Goal: Task Accomplishment & Management: Use online tool/utility

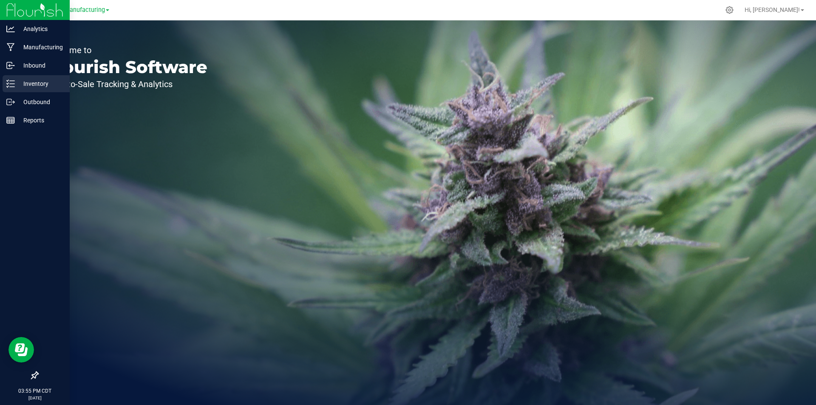
click at [7, 82] on icon at bounding box center [10, 83] width 8 height 8
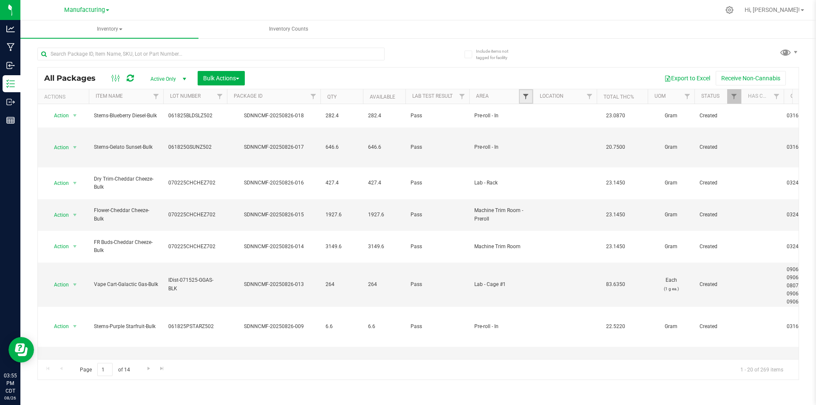
click at [526, 98] on span "Filter" at bounding box center [525, 96] width 7 height 7
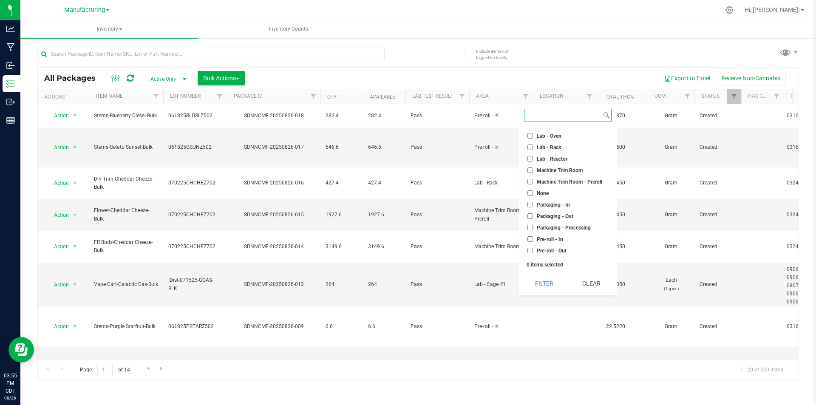
scroll to position [237, 0]
click at [530, 171] on input "Pre-roll - In" at bounding box center [530, 171] width 6 height 6
checkbox input "true"
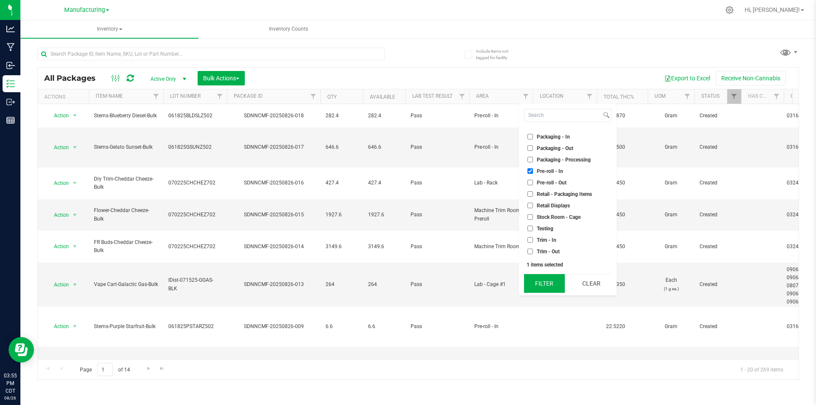
click at [540, 286] on button "Filter" at bounding box center [544, 283] width 41 height 19
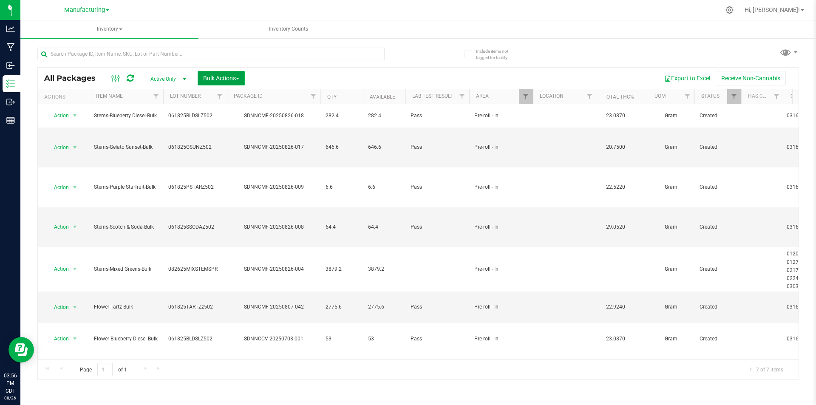
click at [221, 79] on span "Bulk Actions" at bounding box center [221, 78] width 36 height 7
click at [216, 92] on div "Add to manufacturing run" at bounding box center [241, 99] width 76 height 14
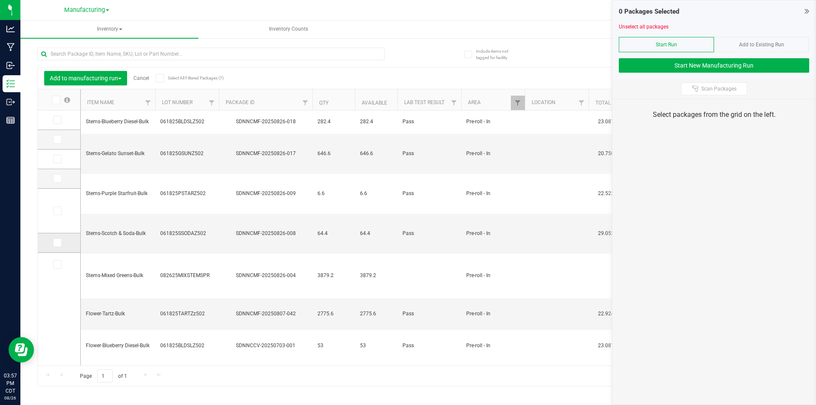
click at [56, 243] on icon at bounding box center [57, 243] width 6 height 0
click at [0, 0] on input "checkbox" at bounding box center [0, 0] width 0 height 0
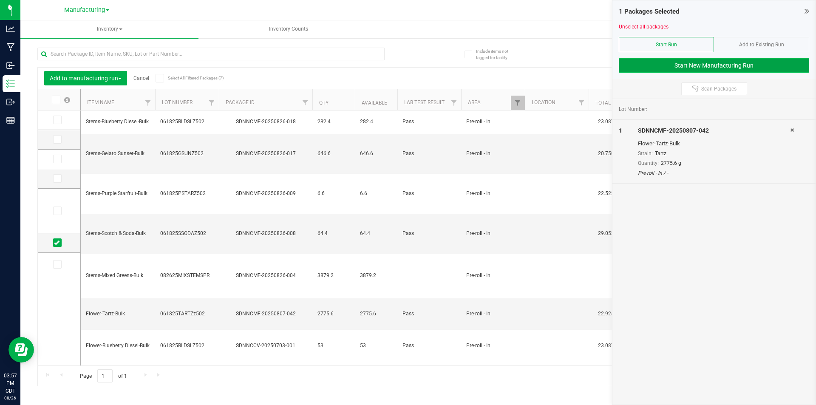
click at [709, 64] on button "Start New Manufacturing Run" at bounding box center [714, 65] width 190 height 14
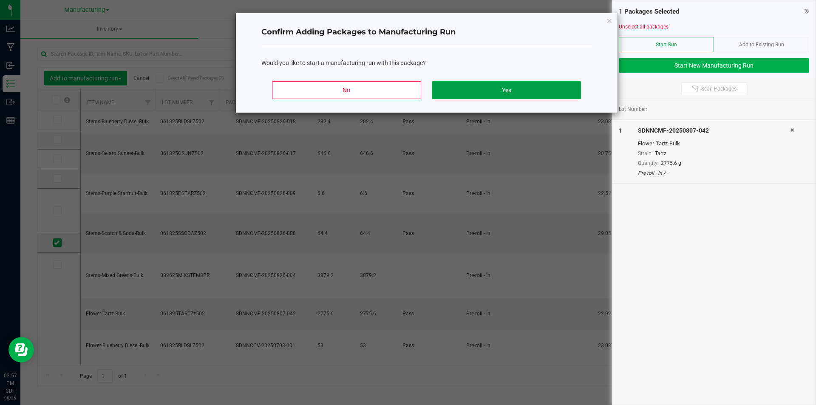
click at [519, 95] on button "Yes" at bounding box center [506, 90] width 149 height 18
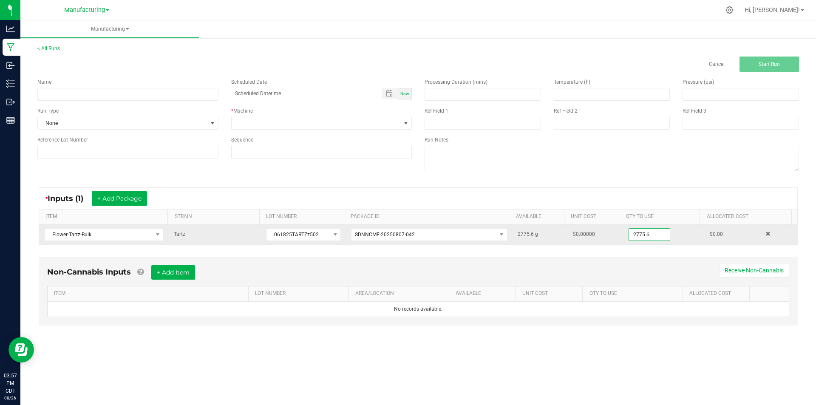
drag, startPoint x: 662, startPoint y: 238, endPoint x: 660, endPoint y: 226, distance: 11.6
click at [661, 237] on input "2775.6" at bounding box center [649, 235] width 41 height 12
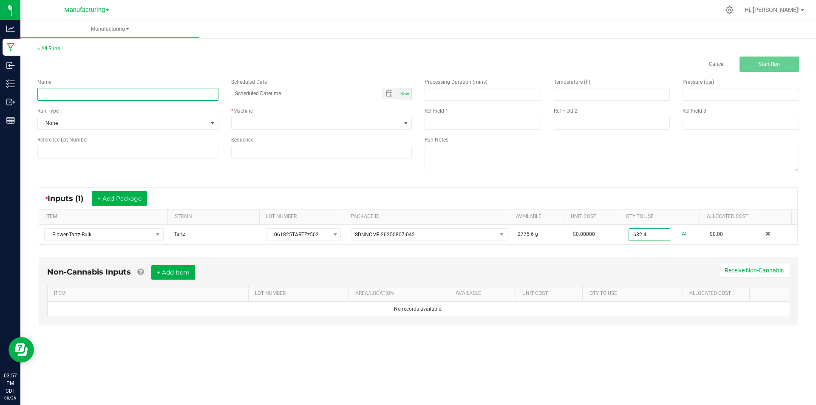
type input "632.4000 g"
click at [109, 89] on input at bounding box center [127, 94] width 181 height 13
type input "082625-tartz stems"
click at [212, 124] on span at bounding box center [212, 123] width 7 height 7
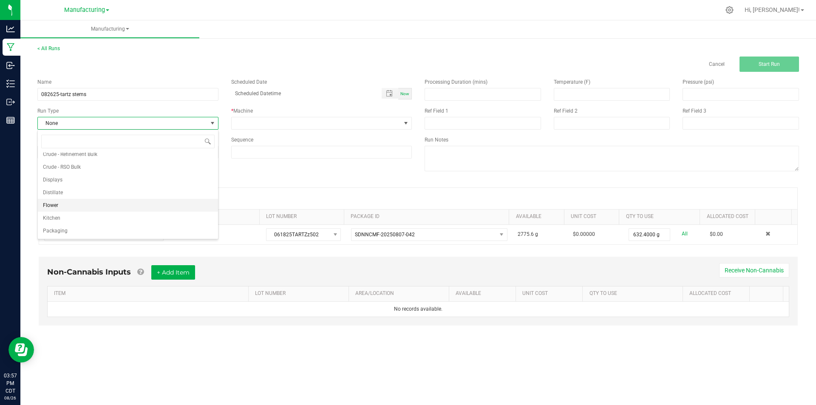
scroll to position [42, 0]
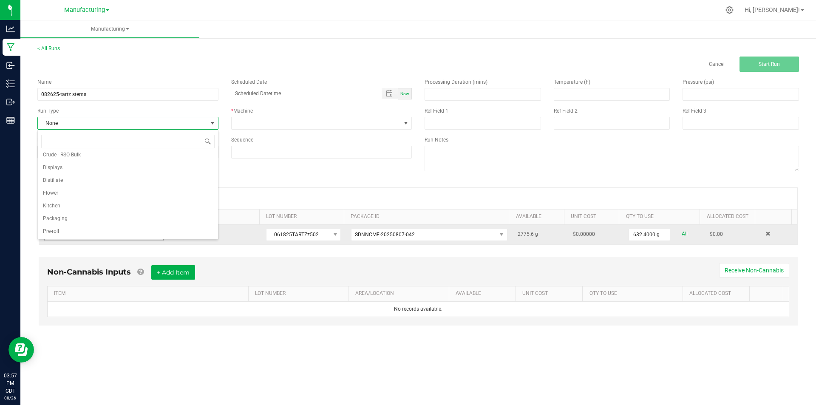
click at [109, 232] on li "Pre-roll" at bounding box center [128, 231] width 180 height 13
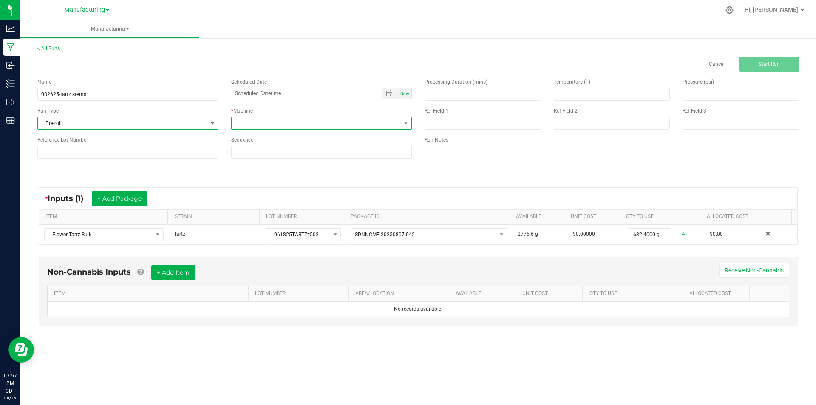
click at [260, 125] on span at bounding box center [317, 123] width 170 height 12
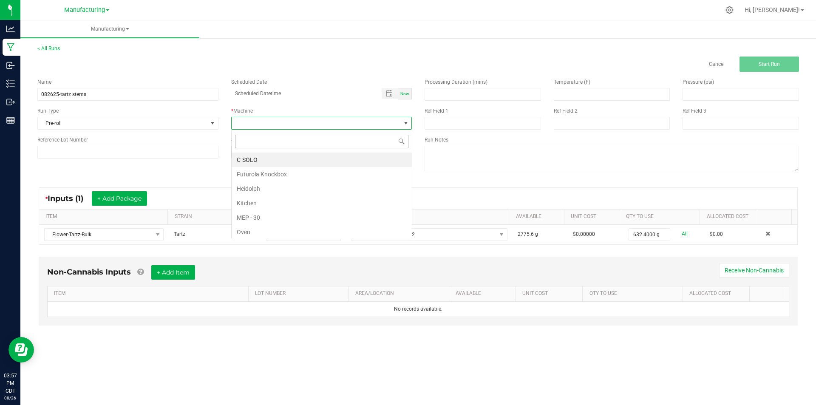
scroll to position [13, 181]
click at [251, 175] on li "Futurola Knockbox" at bounding box center [322, 174] width 180 height 14
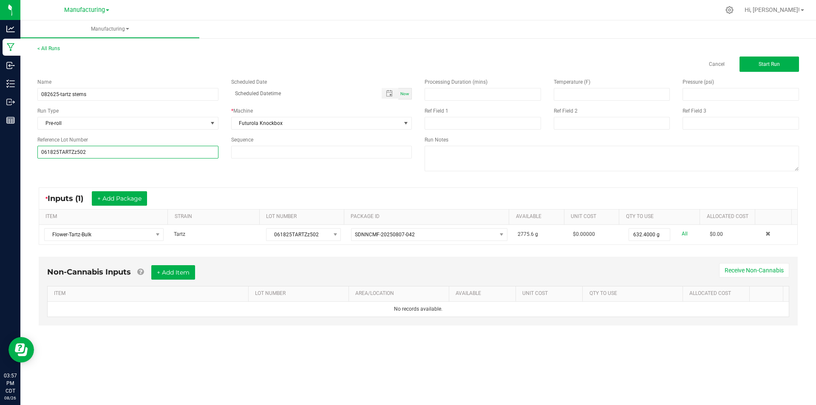
type input "061825TARTZz502"
click at [48, 164] on div "Name 082625-tartz stems Scheduled Date Now Run Type Pre-roll * Machine Futurola…" at bounding box center [224, 118] width 387 height 93
drag, startPoint x: 775, startPoint y: 64, endPoint x: 764, endPoint y: 66, distance: 12.2
click at [775, 64] on span "Start Run" at bounding box center [768, 64] width 21 height 6
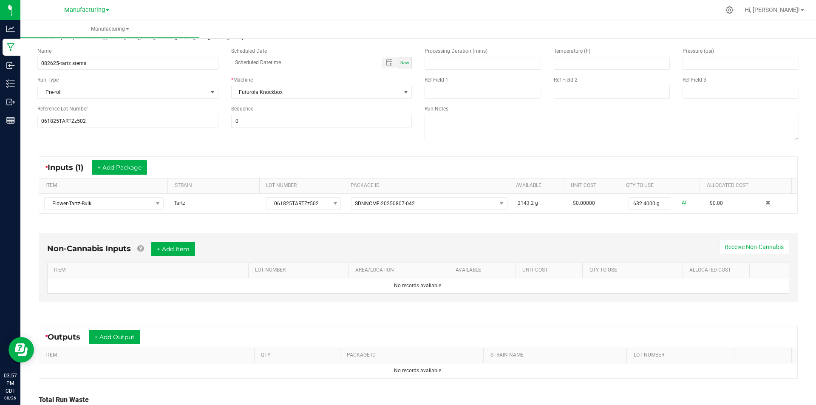
scroll to position [113, 0]
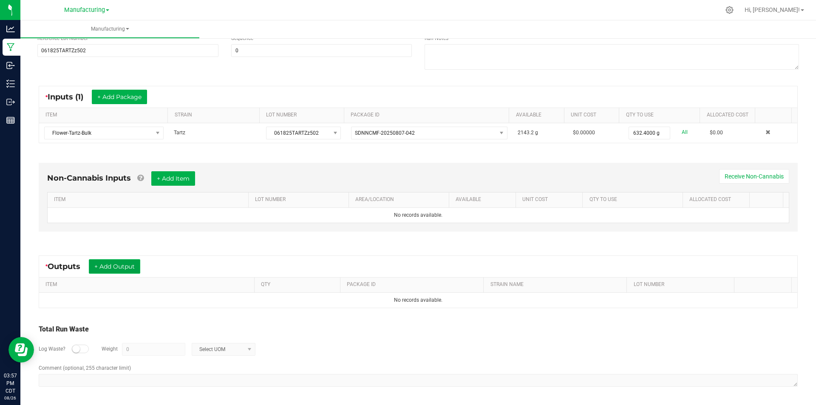
click at [119, 265] on button "+ Add Output" at bounding box center [114, 266] width 51 height 14
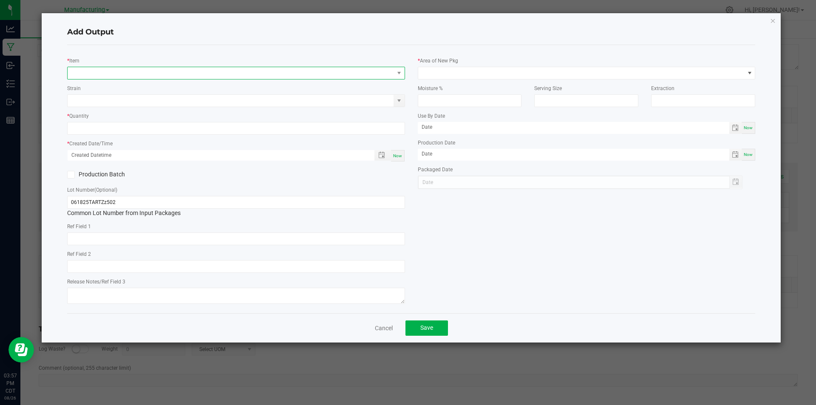
click at [113, 77] on span "NO DATA FOUND" at bounding box center [231, 73] width 326 height 12
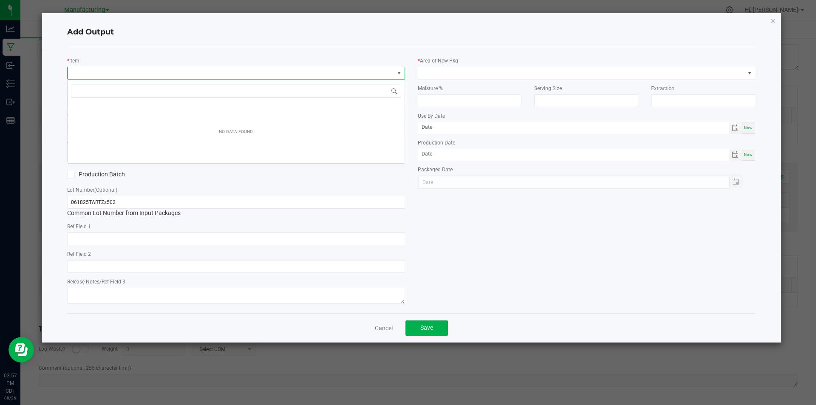
scroll to position [13, 338]
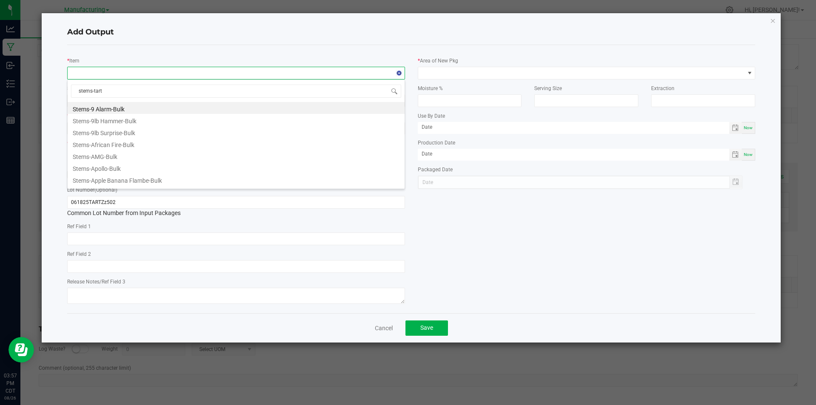
type input "stems-tartz"
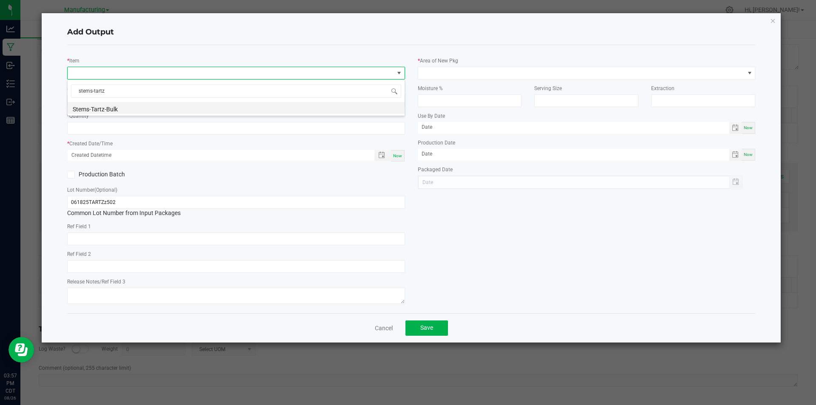
click at [119, 107] on li "Stems-Tartz-Bulk" at bounding box center [236, 108] width 337 height 12
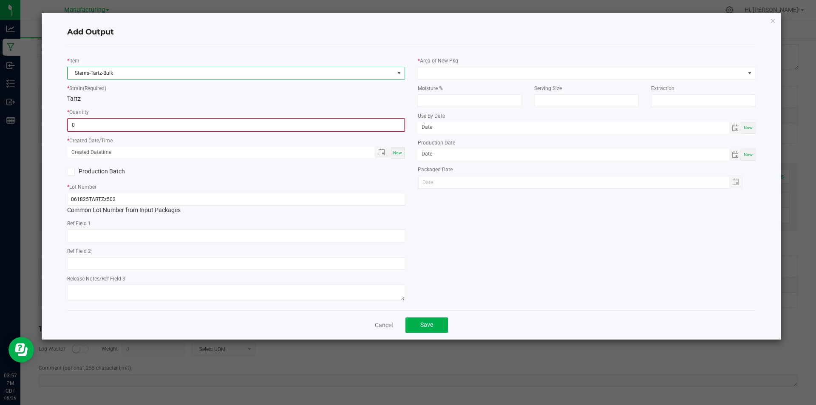
click at [95, 122] on input "0" at bounding box center [236, 125] width 336 height 12
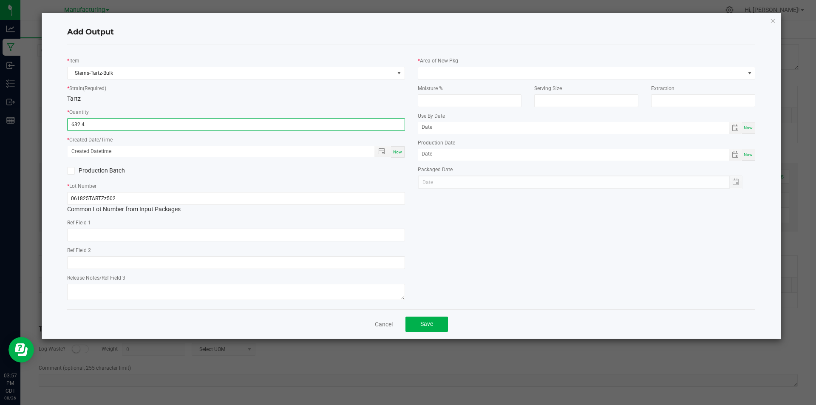
type input "632.4000 g"
click at [402, 152] on div "Now" at bounding box center [398, 151] width 14 height 11
type input "[DATE] 3:57 PM"
type input "[DATE]"
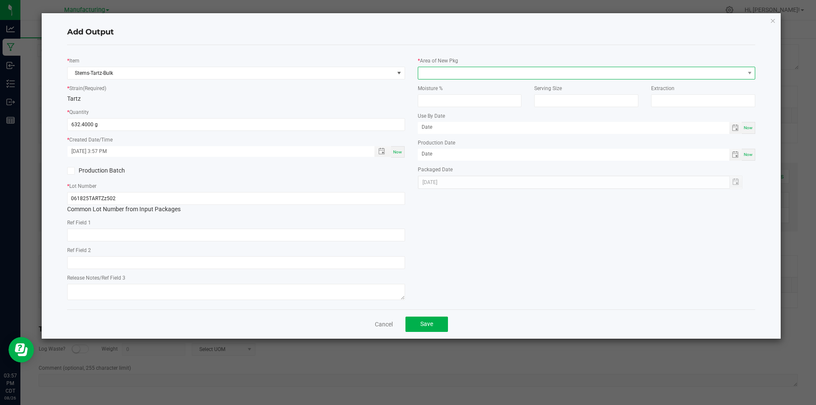
click at [448, 71] on span at bounding box center [581, 73] width 326 height 12
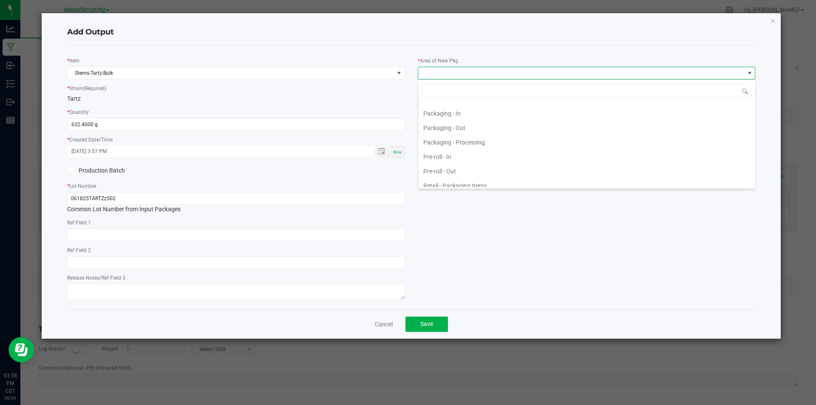
scroll to position [249, 0]
click at [455, 161] on li "Pre-roll - In" at bounding box center [586, 163] width 337 height 14
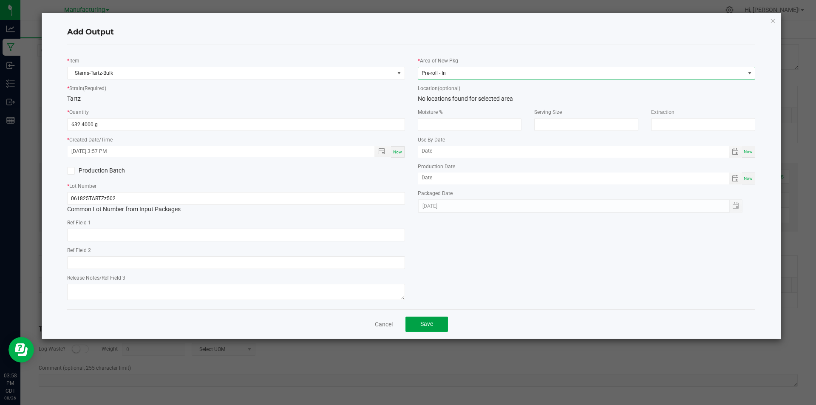
click at [438, 328] on button "Save" at bounding box center [426, 324] width 42 height 15
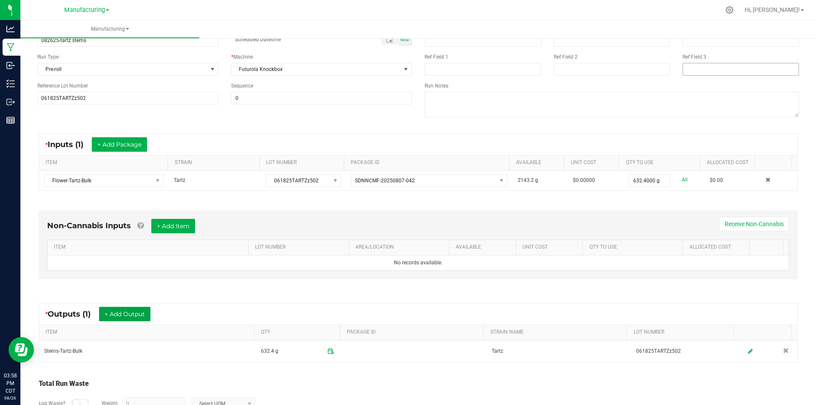
scroll to position [0, 0]
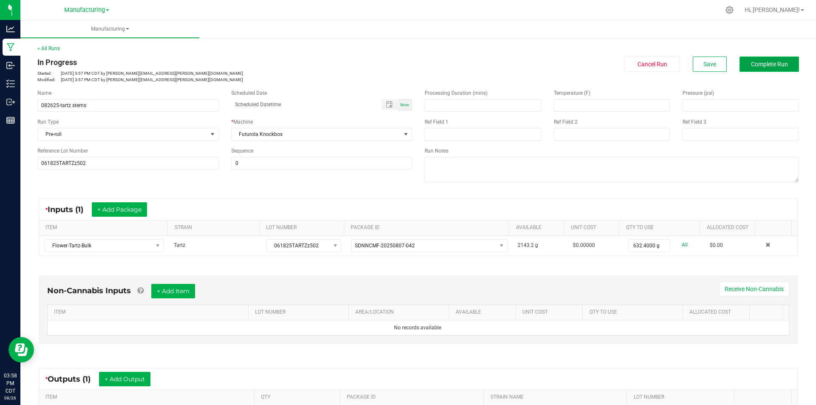
click at [754, 59] on button "Complete Run" at bounding box center [768, 64] width 59 height 15
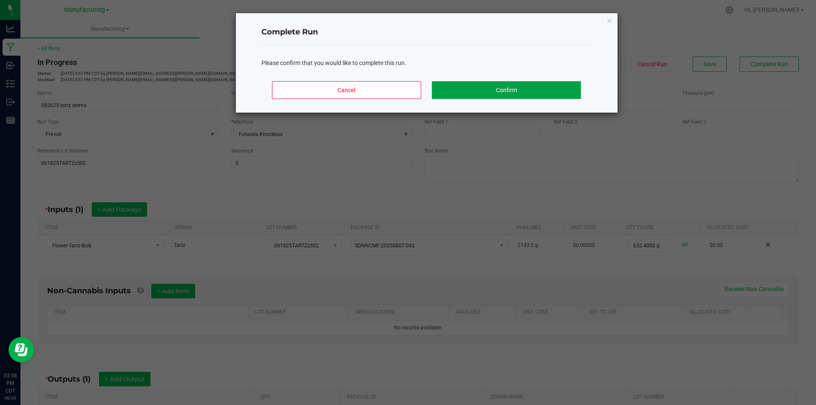
click at [544, 85] on button "Confirm" at bounding box center [506, 90] width 149 height 18
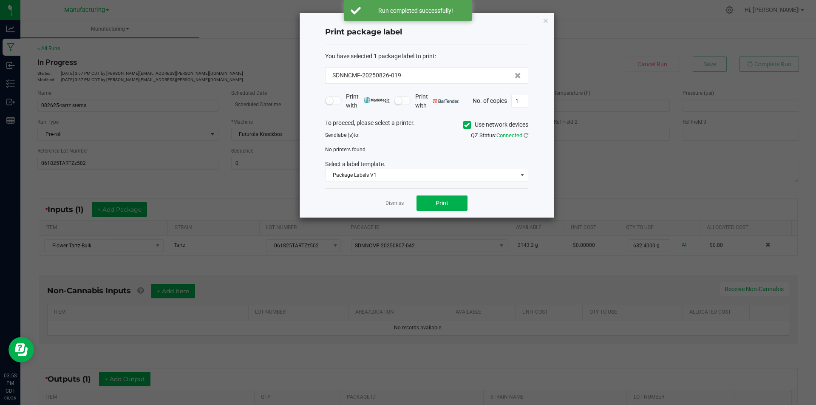
click at [467, 125] on icon at bounding box center [467, 125] width 6 height 0
click at [0, 0] on input "Use network devices" at bounding box center [0, 0] width 0 height 0
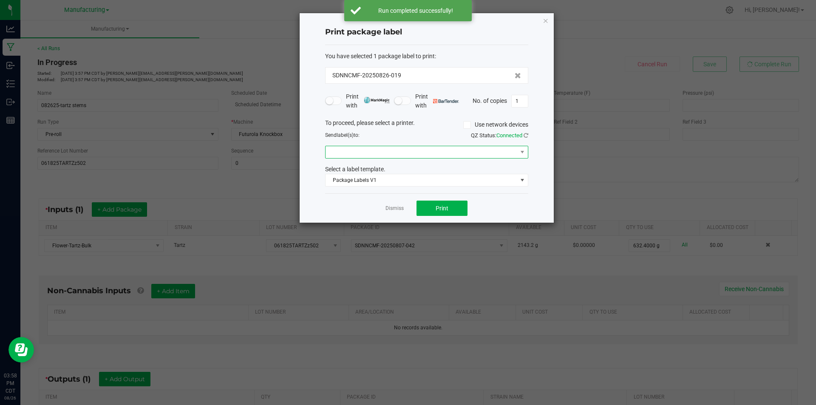
click at [461, 155] on span at bounding box center [421, 152] width 192 height 12
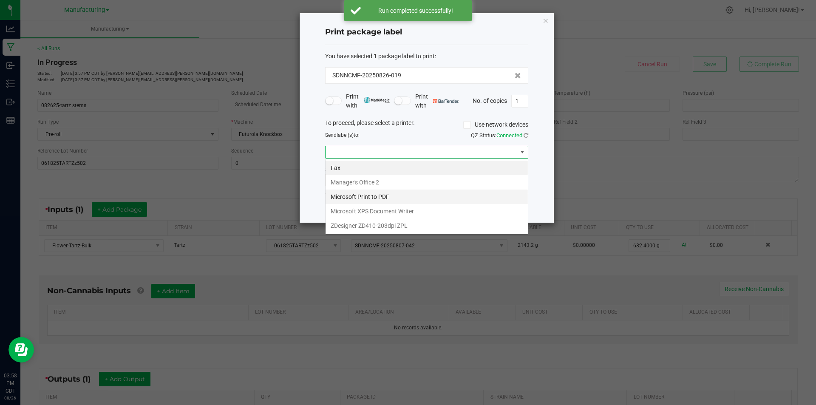
scroll to position [13, 203]
click at [375, 226] on ZPL "ZDesigner ZD410-203dpi ZPL" at bounding box center [426, 225] width 202 height 14
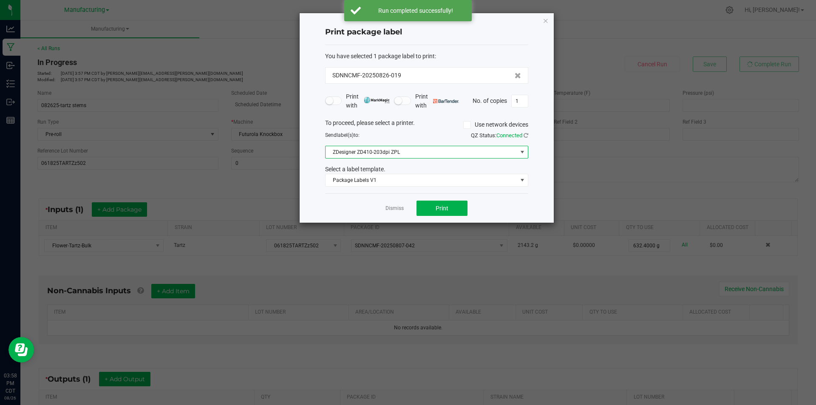
click at [466, 199] on div "Dismiss Print" at bounding box center [426, 207] width 203 height 29
click at [458, 206] on button "Print" at bounding box center [441, 208] width 51 height 15
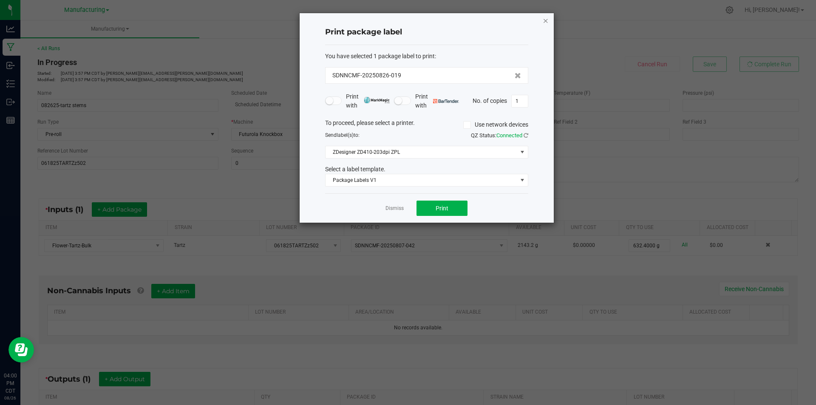
click at [543, 22] on icon "button" at bounding box center [546, 20] width 6 height 10
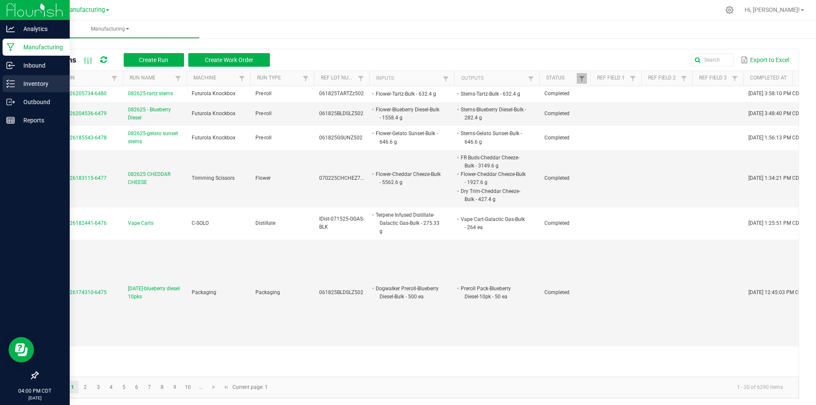
click at [15, 84] on p "Inventory" at bounding box center [40, 84] width 51 height 10
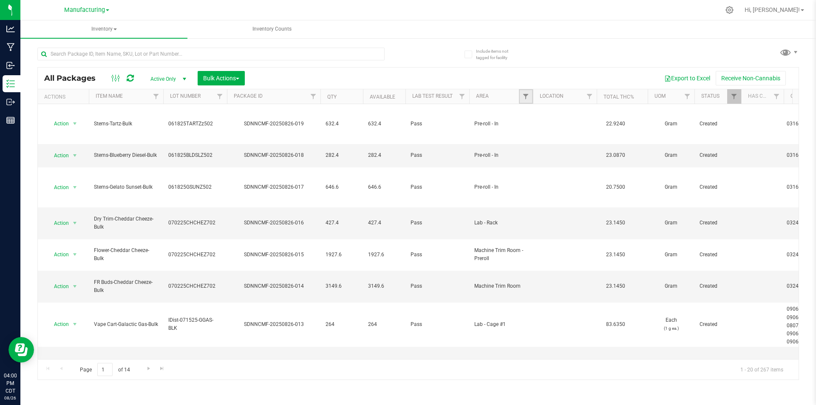
click at [520, 98] on link "Filter" at bounding box center [526, 96] width 14 height 14
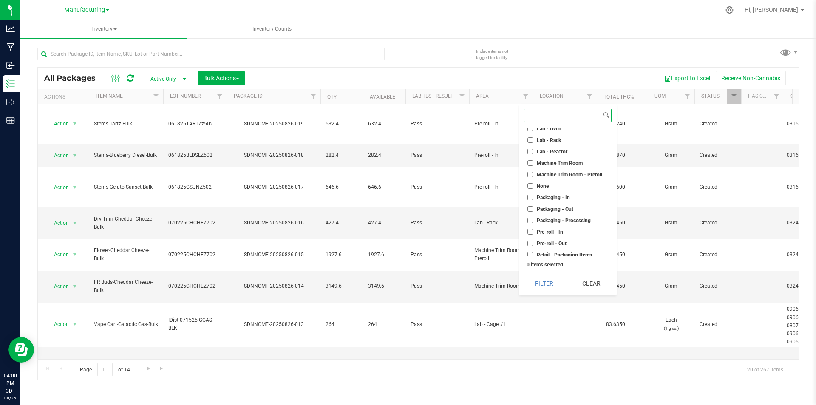
scroll to position [237, 0]
click at [530, 169] on input "Pre-roll - In" at bounding box center [530, 171] width 6 height 6
checkbox input "true"
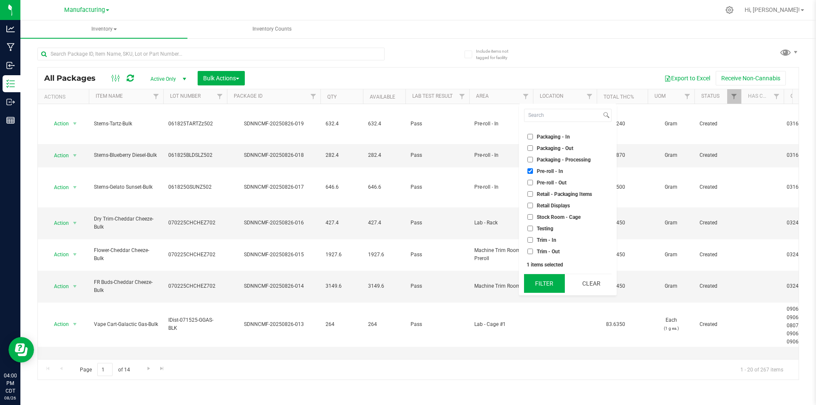
click at [543, 277] on button "Filter" at bounding box center [544, 283] width 41 height 19
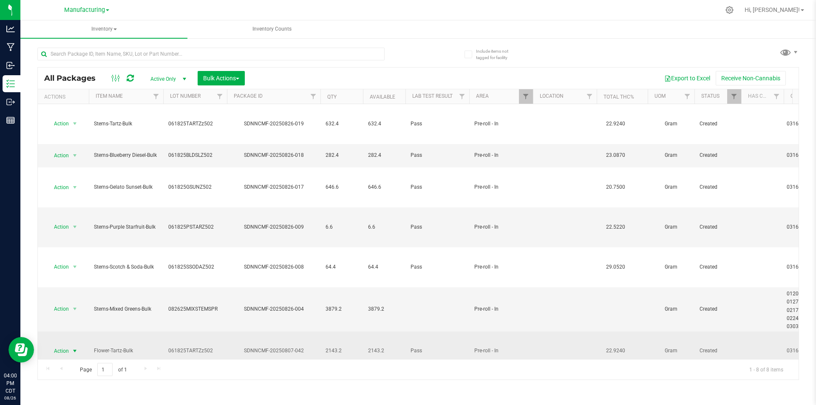
click at [75, 348] on span "select" at bounding box center [74, 351] width 7 height 7
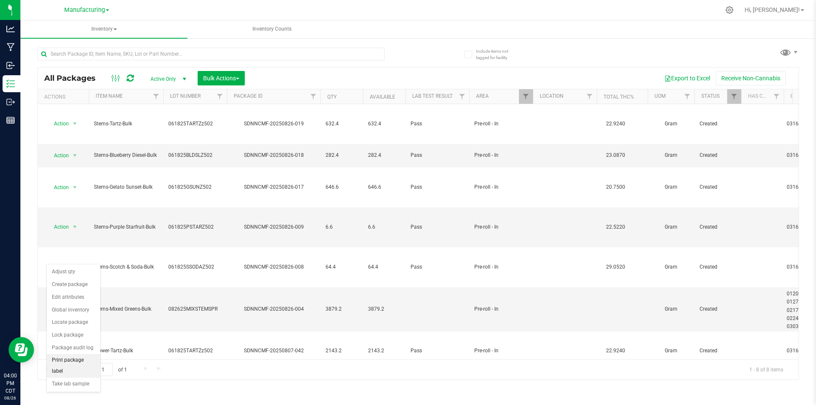
click at [75, 360] on li "Print package label" at bounding box center [74, 365] width 54 height 23
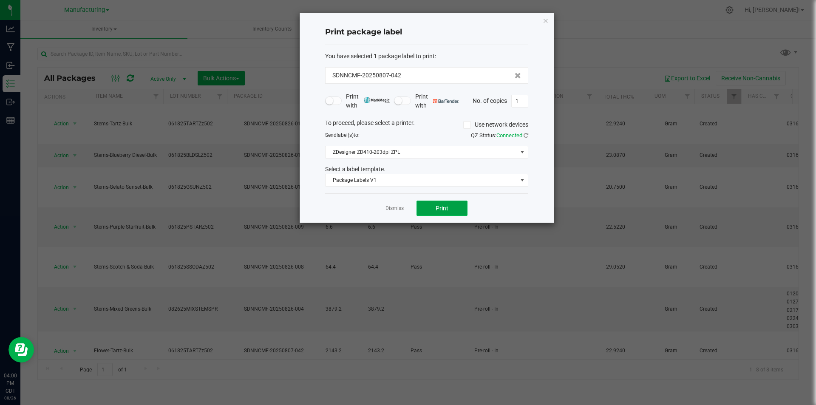
click at [457, 206] on button "Print" at bounding box center [441, 208] width 51 height 15
click at [543, 21] on icon "button" at bounding box center [546, 20] width 6 height 10
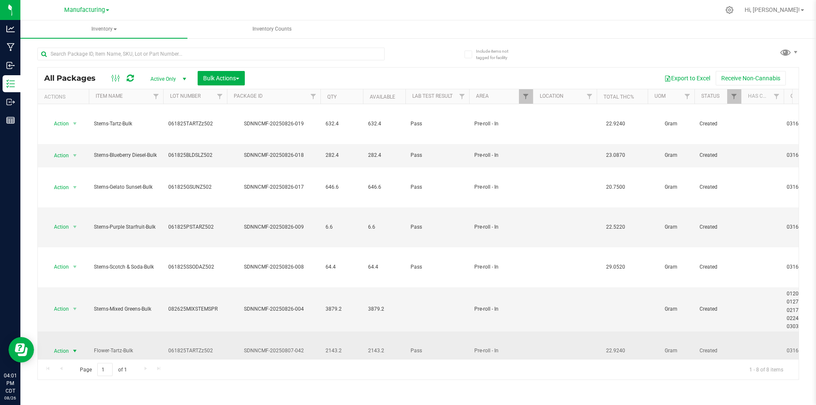
click at [75, 348] on span "select" at bounding box center [74, 351] width 7 height 7
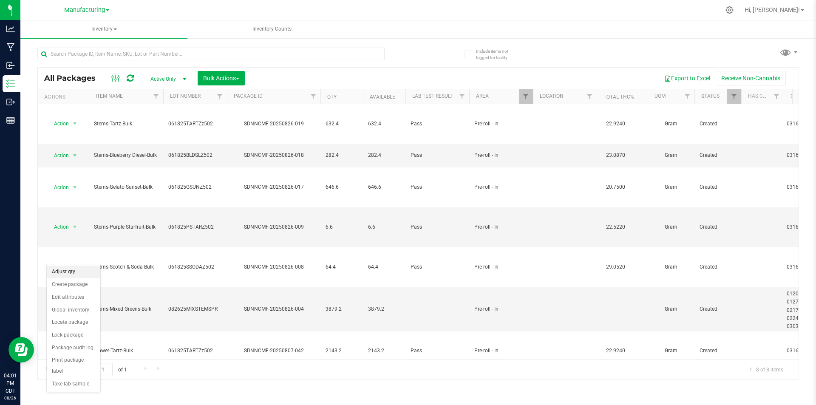
click at [65, 270] on li "Adjust qty" at bounding box center [74, 272] width 54 height 13
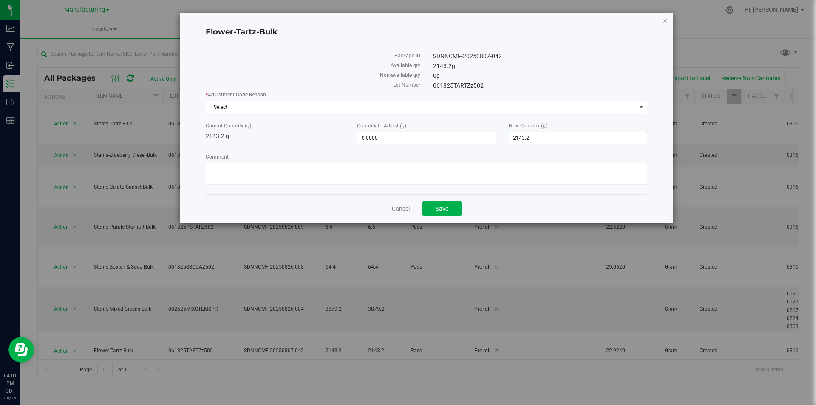
drag, startPoint x: 548, startPoint y: 138, endPoint x: 506, endPoint y: 138, distance: 42.1
click at [506, 138] on div "New Quantity (g) 2,143.2000 2143.2" at bounding box center [577, 133] width 151 height 23
type input "2099.6"
type input "-43.6000"
type input "2,099.6000"
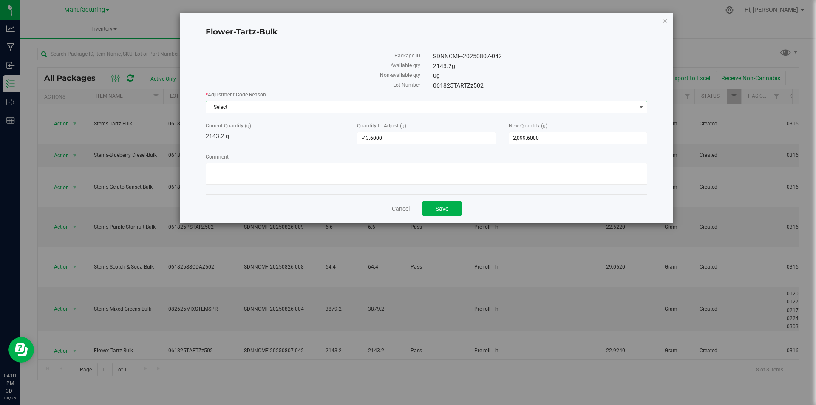
click at [335, 105] on span "Select" at bounding box center [421, 107] width 430 height 12
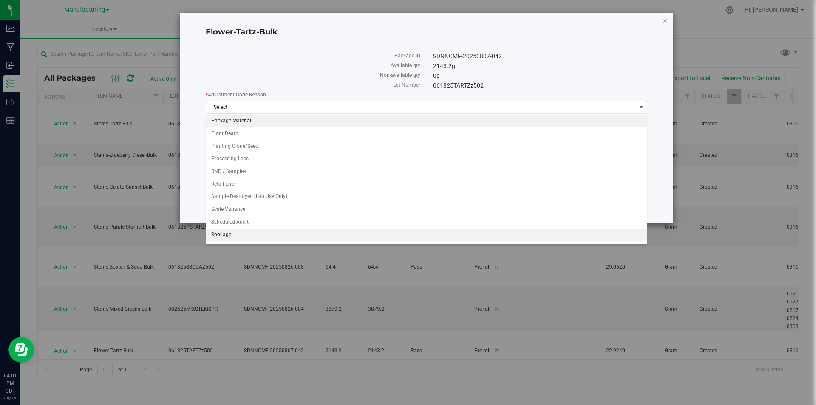
scroll to position [82, 0]
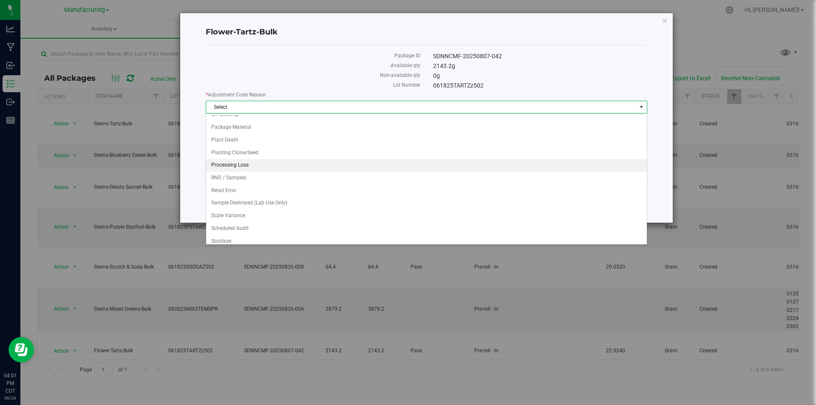
click at [250, 166] on li "Processing Loss" at bounding box center [426, 165] width 441 height 13
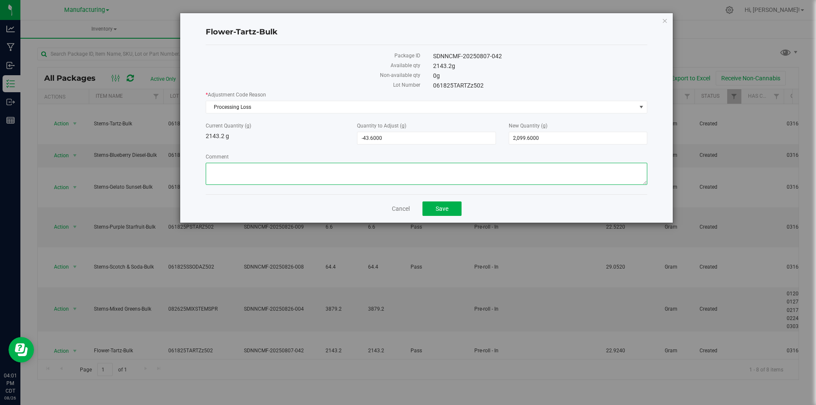
click at [255, 178] on textarea "Comment" at bounding box center [426, 174] width 441 height 22
type textarea "preroll processing loss"
click at [447, 209] on span "Save" at bounding box center [442, 208] width 13 height 7
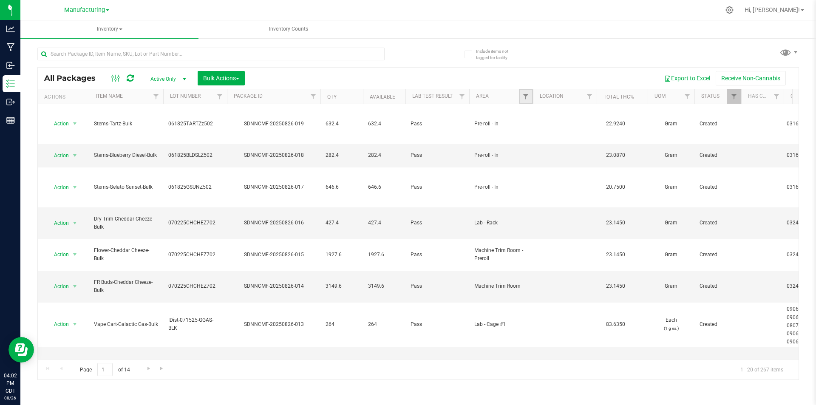
click at [521, 100] on link "Filter" at bounding box center [526, 96] width 14 height 14
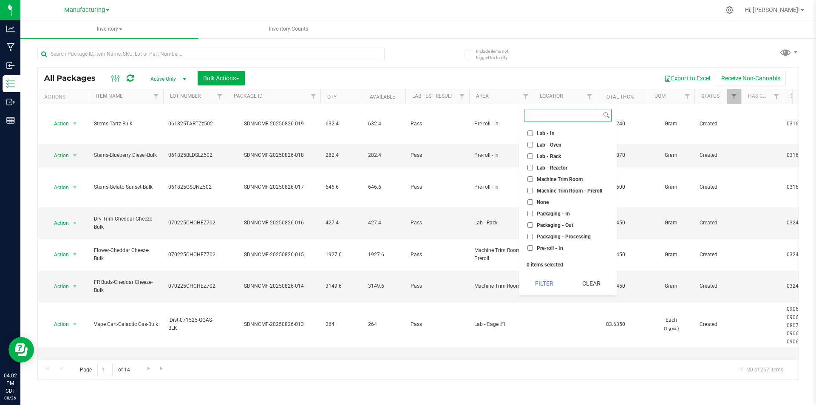
scroll to position [212, 0]
click at [529, 196] on input "Pre-roll - In" at bounding box center [530, 196] width 6 height 6
checkbox input "true"
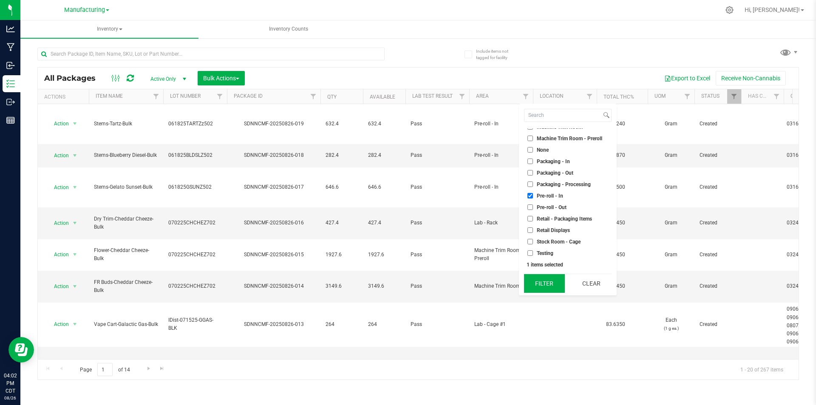
click at [538, 279] on button "Filter" at bounding box center [544, 283] width 41 height 19
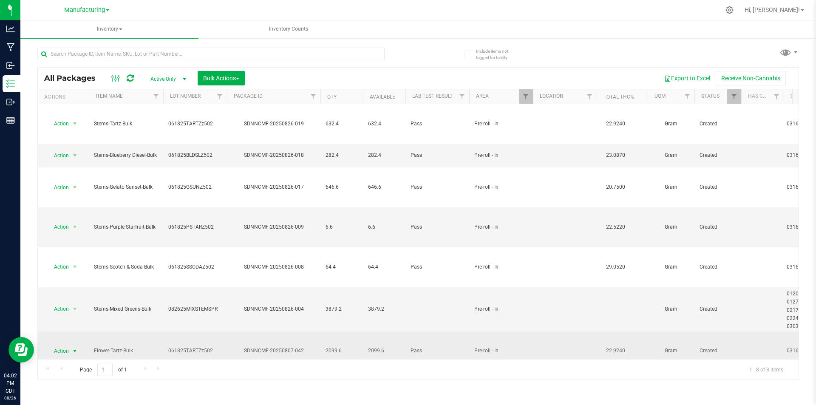
click at [72, 348] on span "select" at bounding box center [74, 351] width 7 height 7
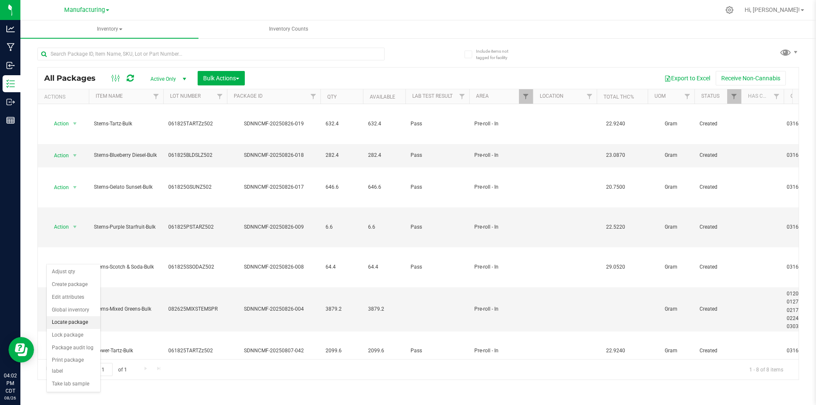
click at [80, 320] on li "Locate package" at bounding box center [74, 322] width 54 height 13
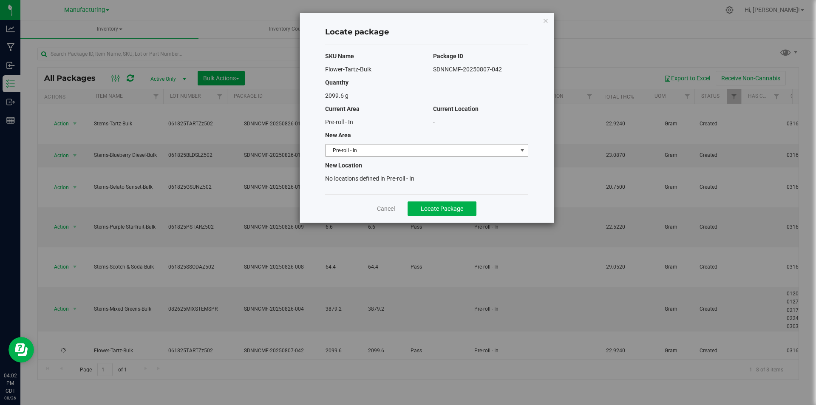
click at [464, 150] on span "Pre-roll - In" at bounding box center [421, 150] width 192 height 12
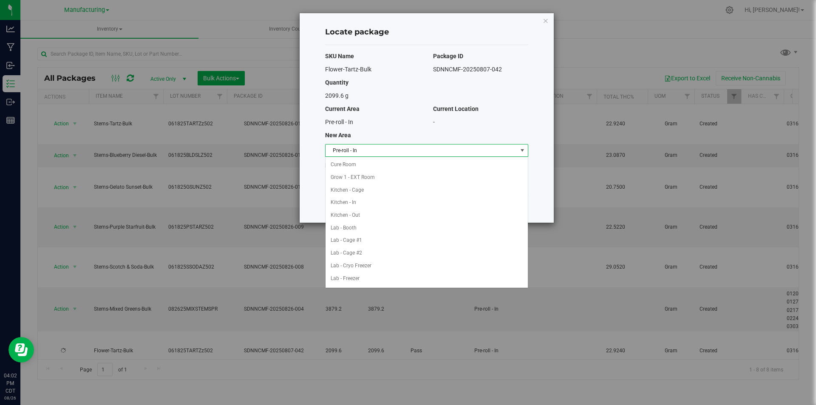
scroll to position [150, 0]
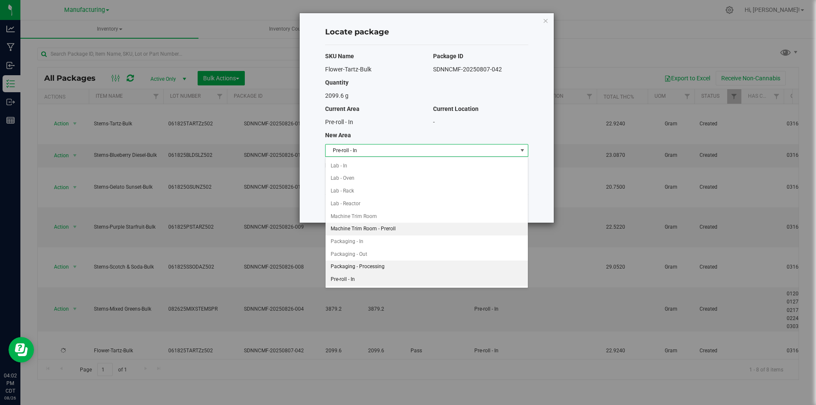
click at [377, 229] on li "Machine Trim Room - Preroll" at bounding box center [426, 229] width 202 height 13
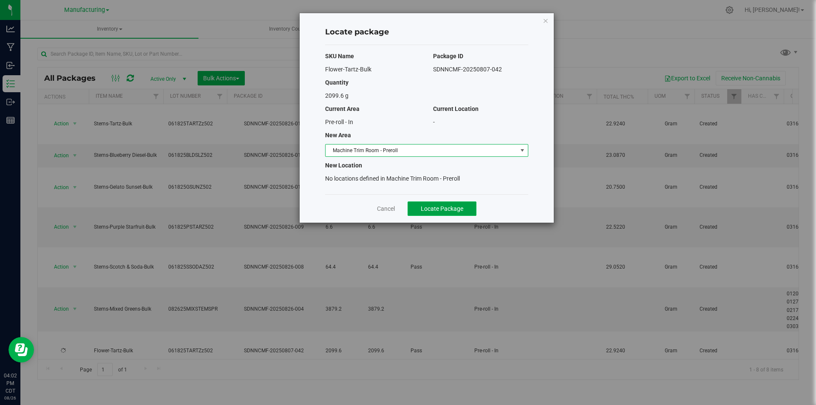
click at [426, 210] on span "Locate Package" at bounding box center [442, 208] width 42 height 7
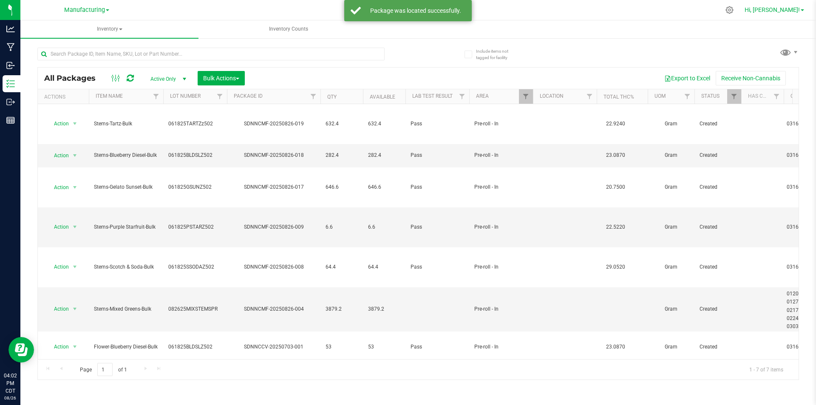
click at [781, 8] on span "Hi, [PERSON_NAME]!" at bounding box center [771, 9] width 55 height 7
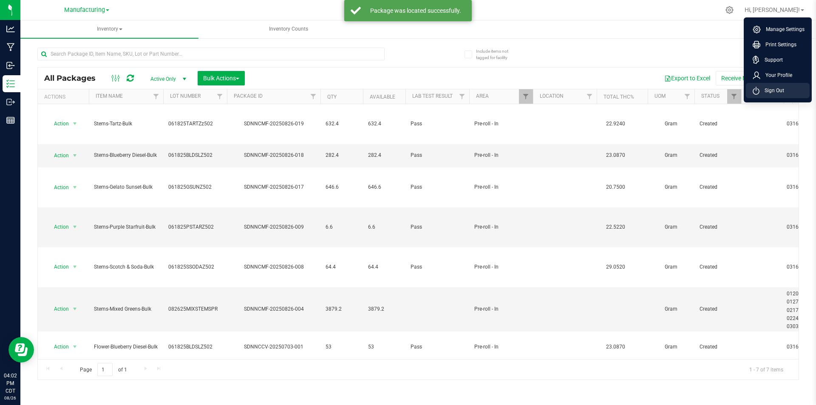
click at [765, 89] on span "Sign Out" at bounding box center [771, 90] width 25 height 8
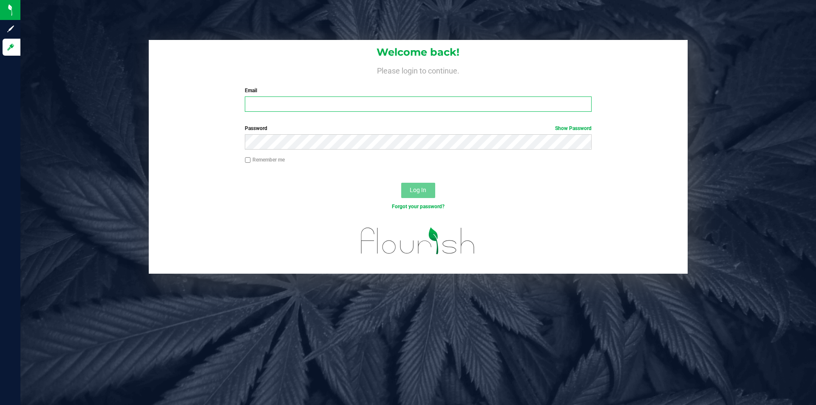
click at [280, 105] on input "Email" at bounding box center [418, 103] width 346 height 15
type input "[EMAIL_ADDRESS][DOMAIN_NAME]"
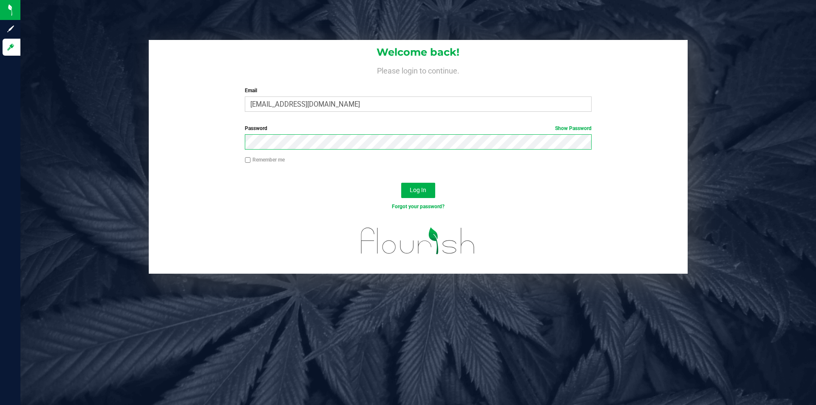
click at [401, 183] on button "Log In" at bounding box center [418, 190] width 34 height 15
